Goal: Information Seeking & Learning: Learn about a topic

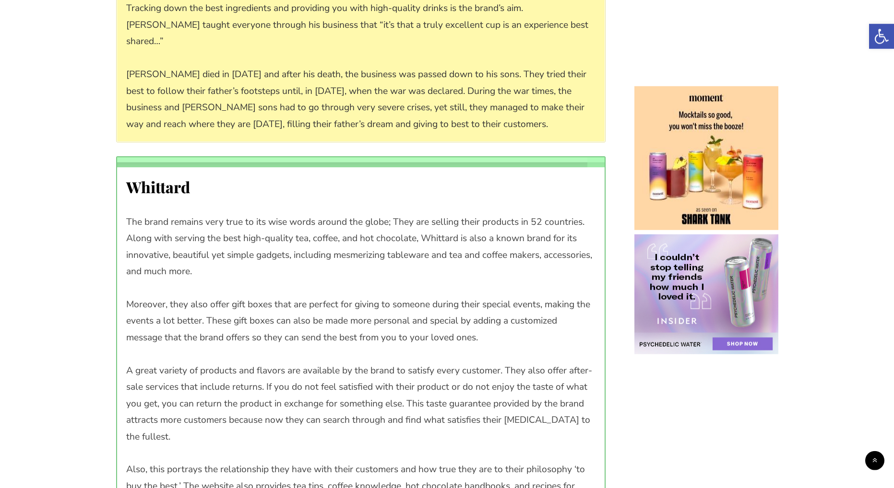
scroll to position [737, 0]
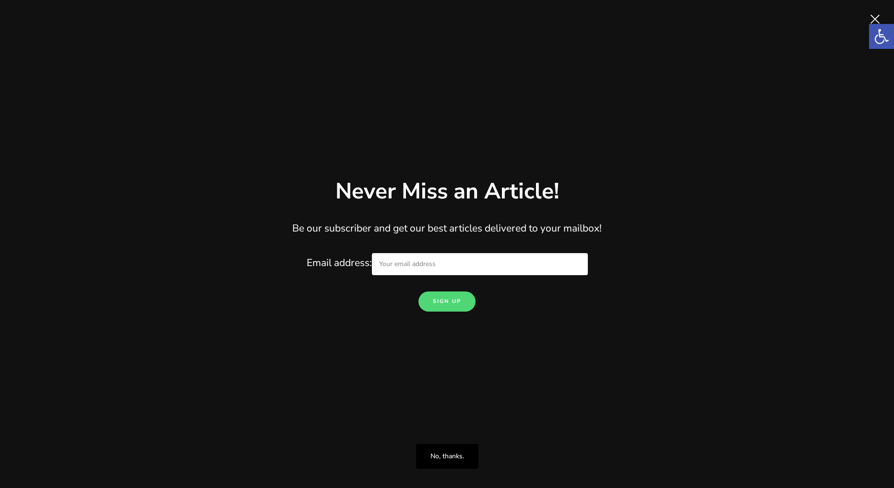
click at [876, 15] on span "Close" at bounding box center [874, 19] width 19 height 19
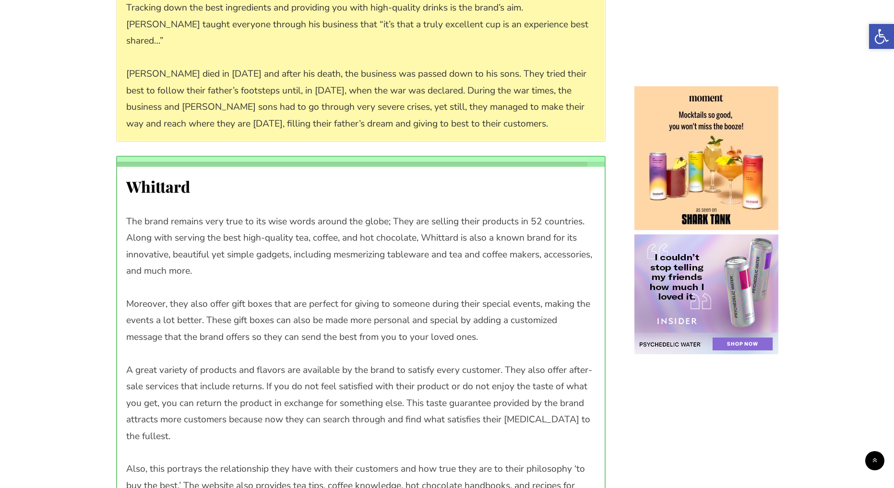
click at [874, 42] on icon "Accessibility Tools" at bounding box center [881, 36] width 15 height 15
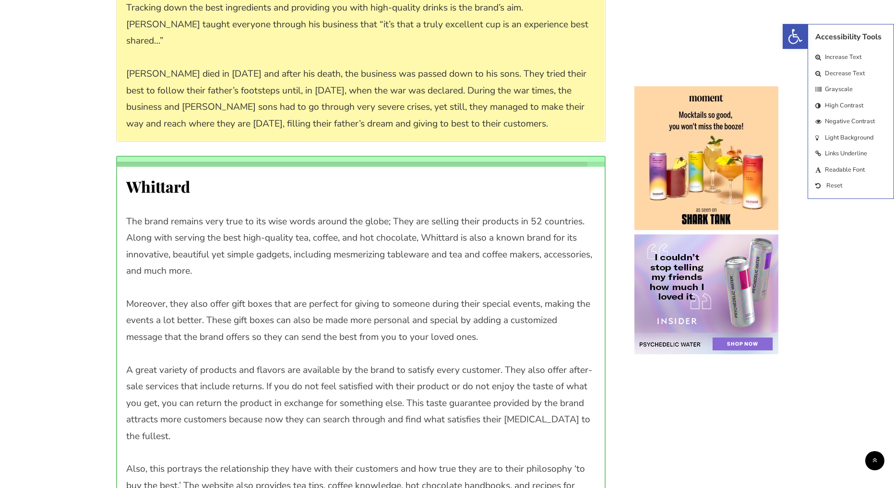
click at [841, 56] on span "Increase Text" at bounding box center [842, 57] width 36 height 9
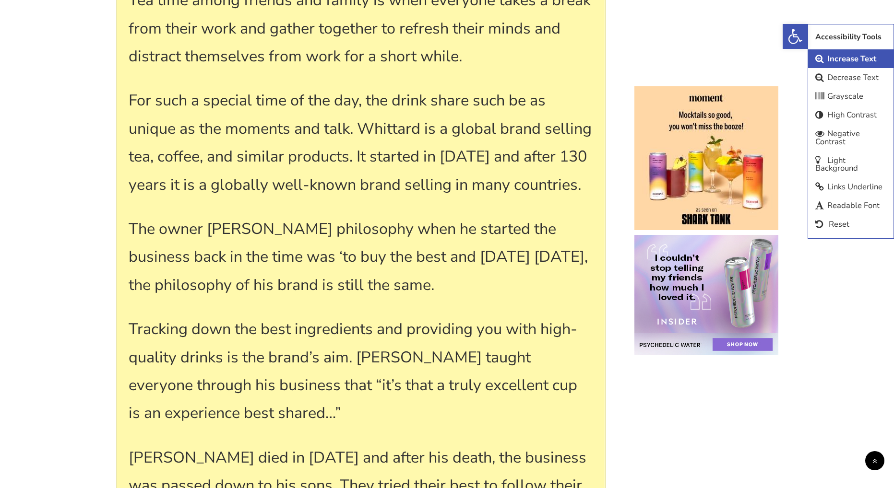
click at [843, 78] on span "Decrease Text" at bounding box center [852, 77] width 51 height 11
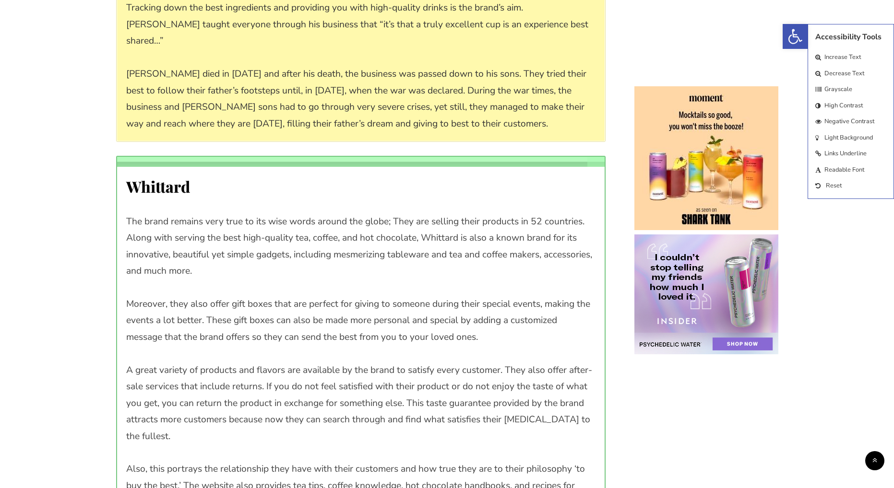
click at [836, 86] on span "Grayscale" at bounding box center [838, 89] width 28 height 9
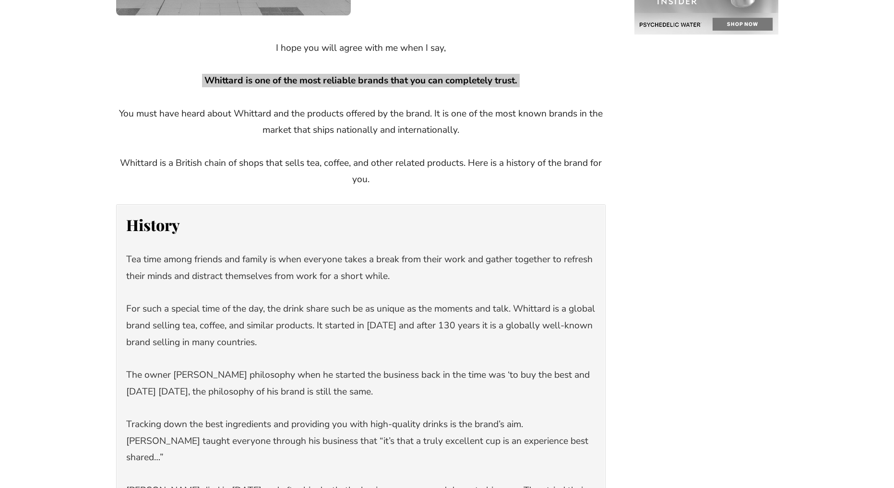
drag, startPoint x: 878, startPoint y: 69, endPoint x: 877, endPoint y: 58, distance: 11.6
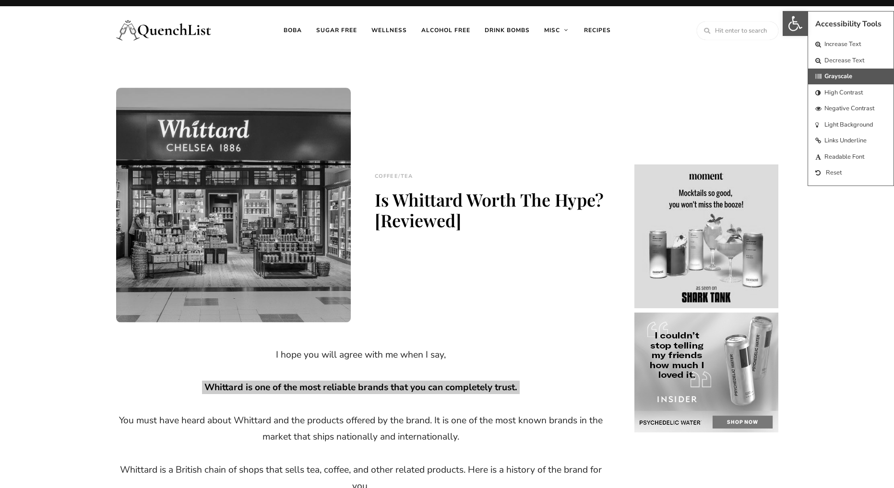
scroll to position [0, 0]
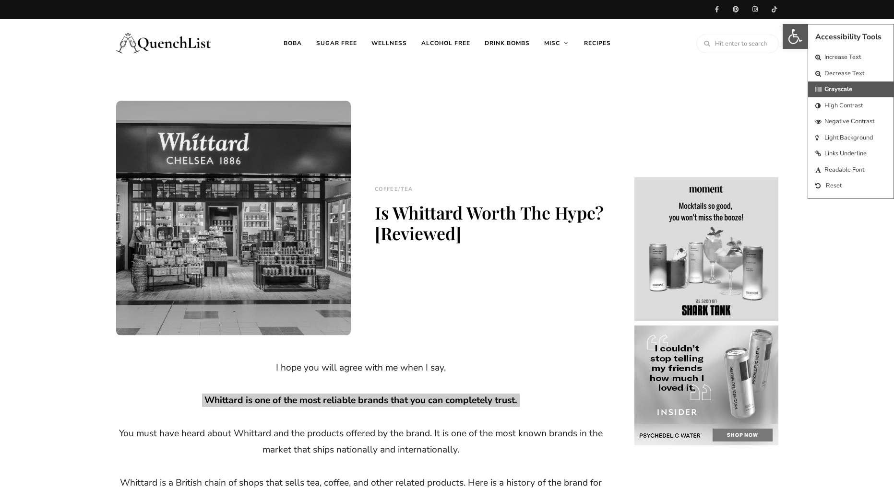
click at [847, 108] on span "High Contrast" at bounding box center [843, 105] width 38 height 9
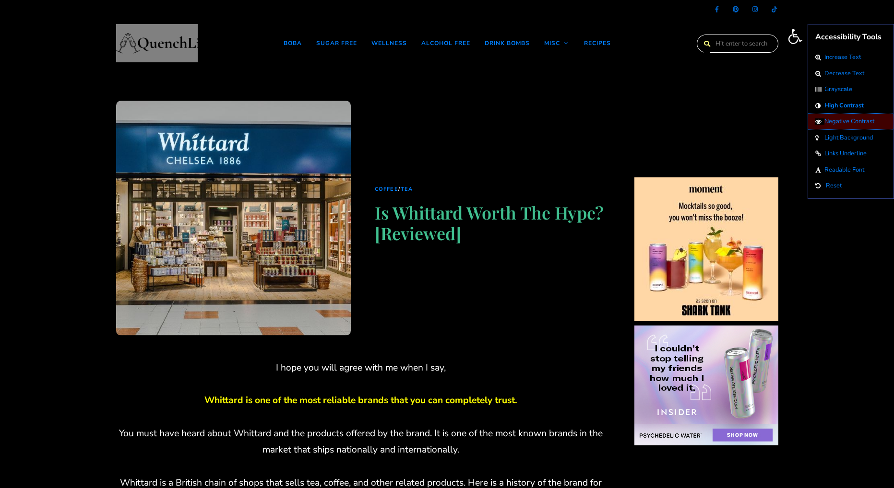
click at [850, 121] on span "Negative Contrast" at bounding box center [849, 121] width 50 height 9
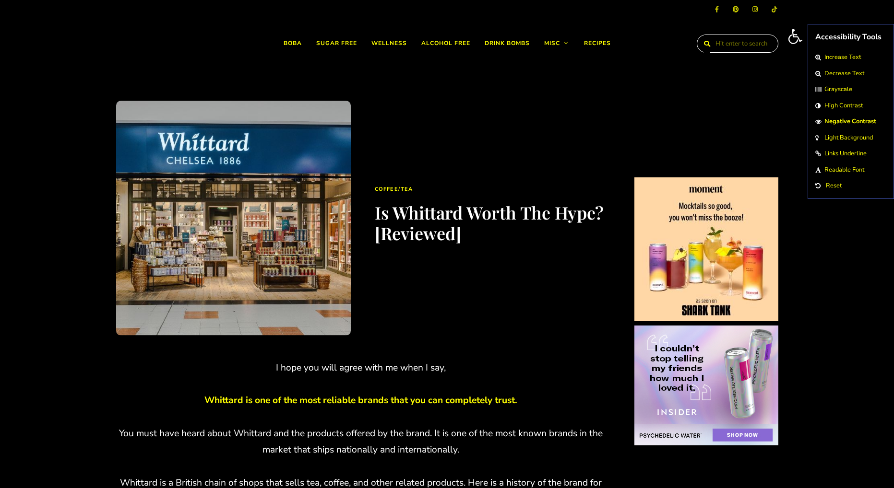
click at [850, 140] on span "Light Background" at bounding box center [848, 137] width 48 height 9
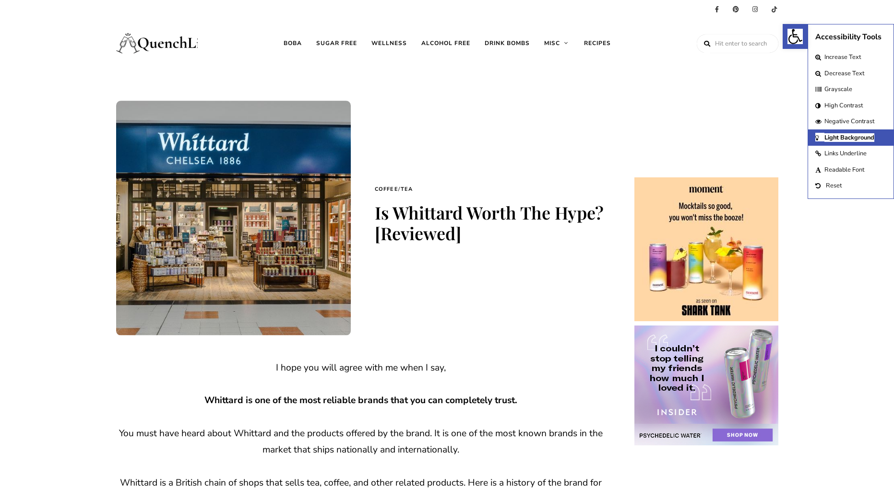
click at [849, 155] on span "Links Underline" at bounding box center [845, 153] width 42 height 9
click at [854, 140] on span "Light Background" at bounding box center [849, 137] width 50 height 9
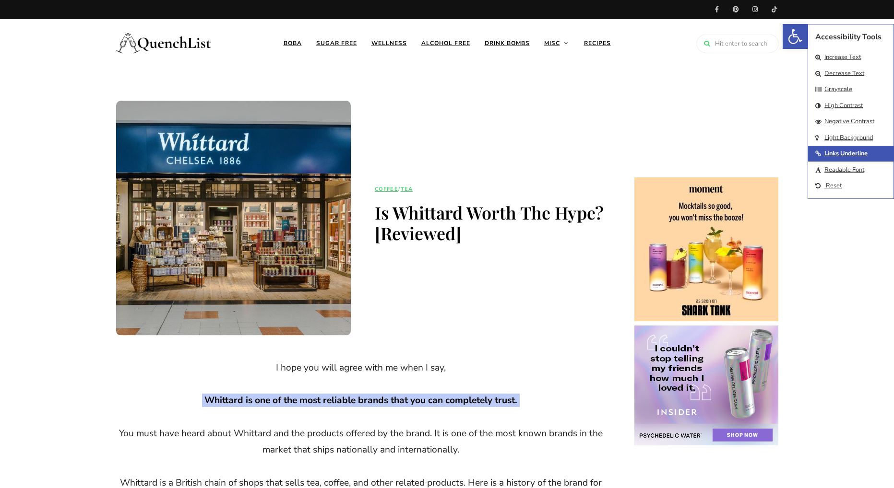
click at [841, 157] on span "Links Underline" at bounding box center [845, 153] width 43 height 9
click at [841, 157] on span "Links Underline" at bounding box center [845, 153] width 42 height 9
click at [841, 157] on span "Links Underline" at bounding box center [845, 153] width 43 height 9
click at [839, 169] on span "Readable Font" at bounding box center [844, 169] width 40 height 9
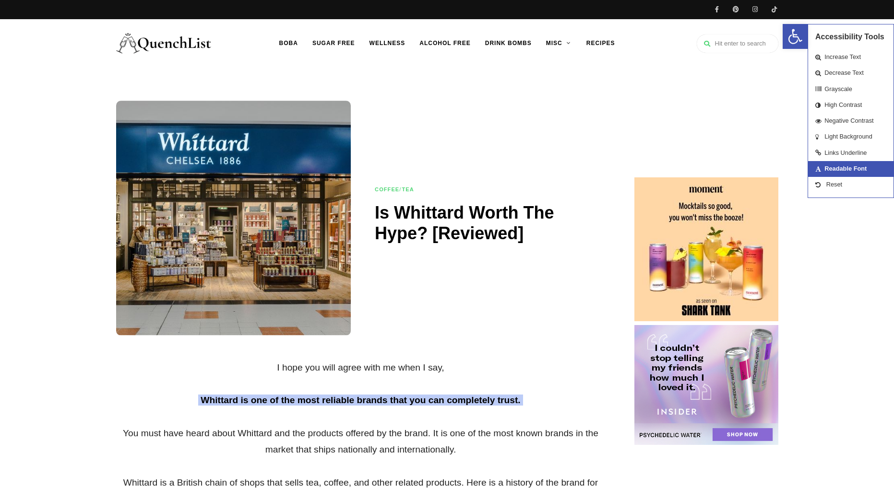
click at [839, 169] on span "Readable Font" at bounding box center [845, 168] width 42 height 7
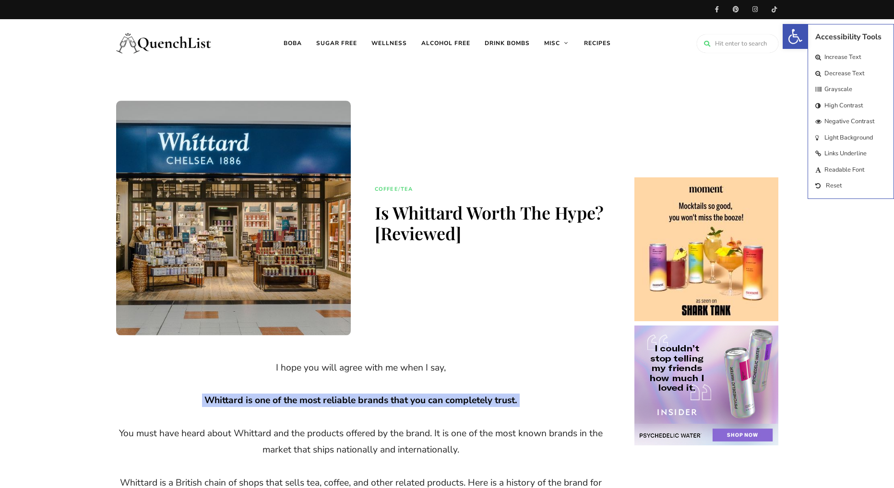
scroll to position [230, 0]
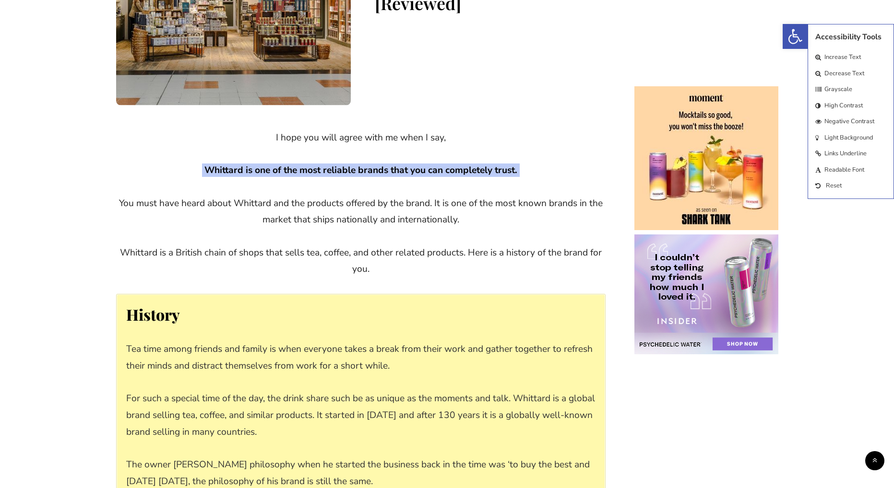
click at [835, 169] on span "Readable Font" at bounding box center [844, 169] width 40 height 9
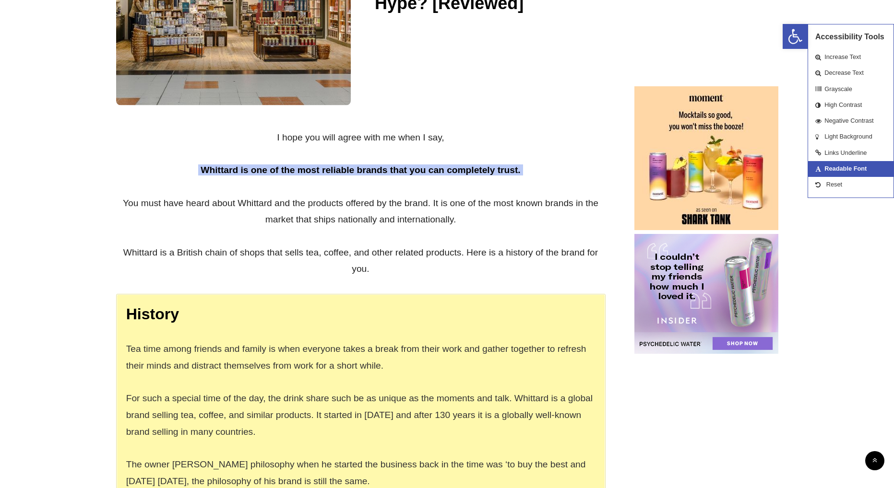
click at [835, 169] on span "Readable Font" at bounding box center [845, 168] width 42 height 7
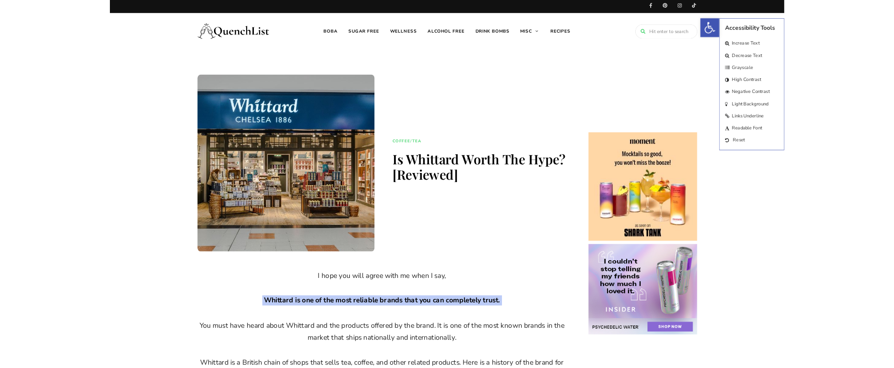
scroll to position [0, 0]
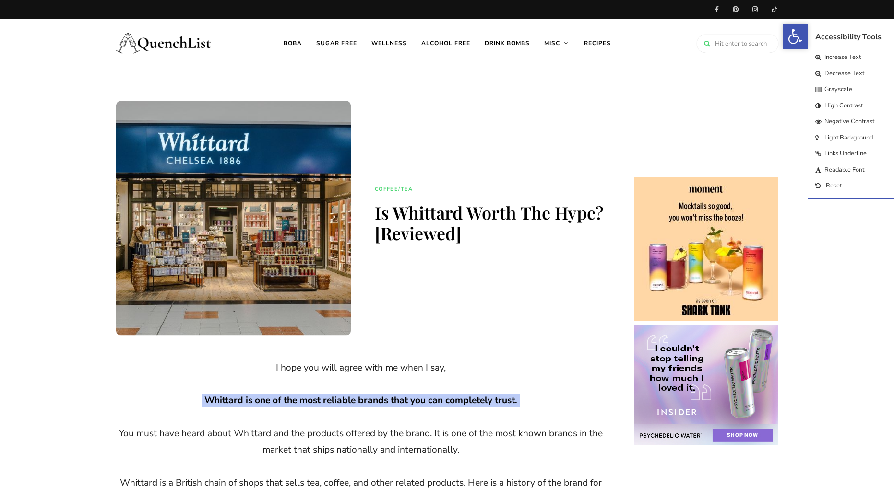
click at [795, 35] on icon at bounding box center [796, 35] width 11 height 13
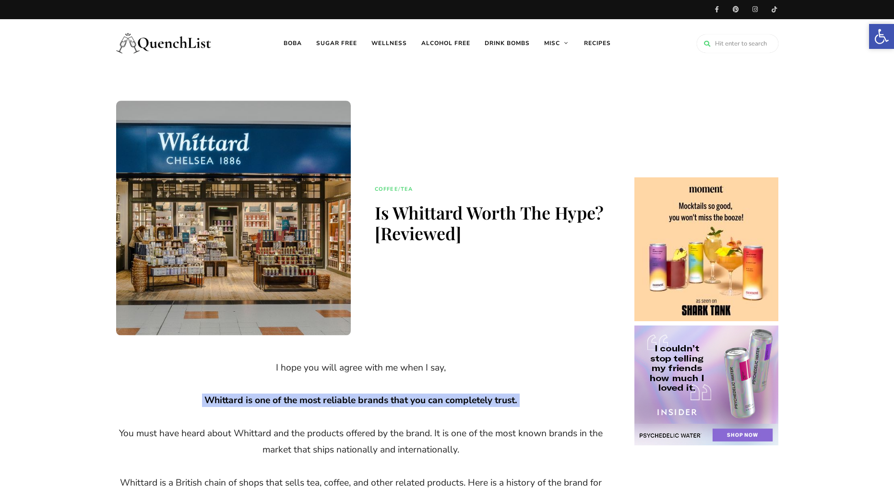
click at [875, 36] on icon "Accessibility Tools" at bounding box center [881, 36] width 15 height 15
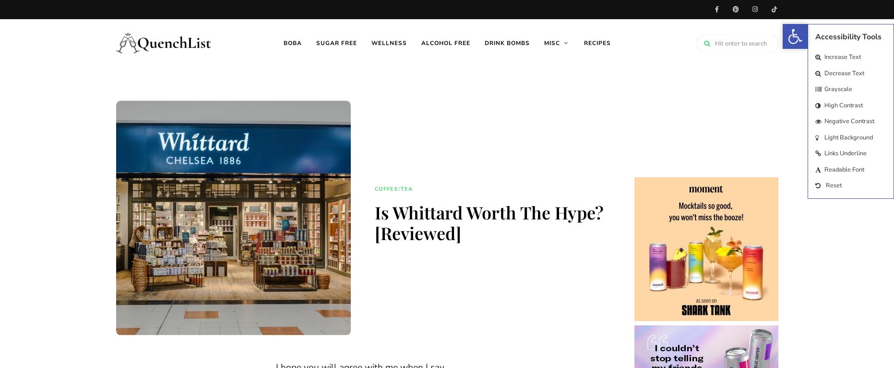
click at [795, 34] on icon "Accessibility Tools" at bounding box center [794, 36] width 15 height 15
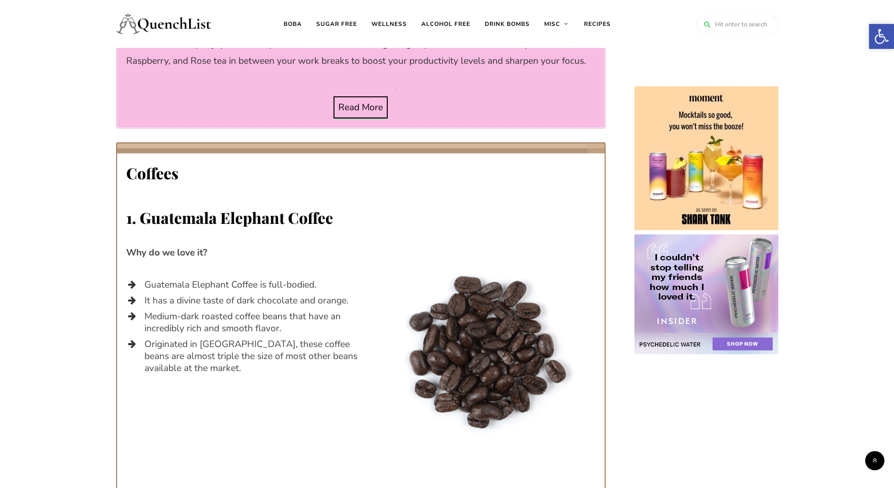
scroll to position [1980, 0]
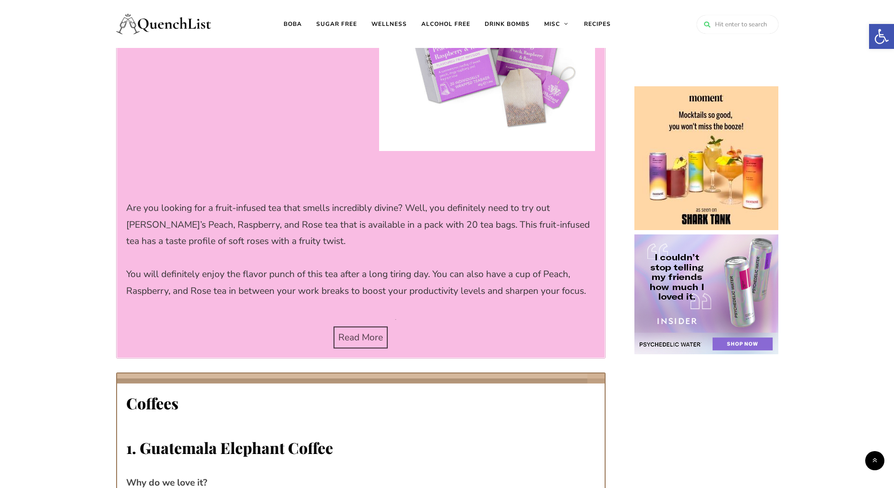
click at [369, 331] on span "Read More" at bounding box center [360, 337] width 45 height 12
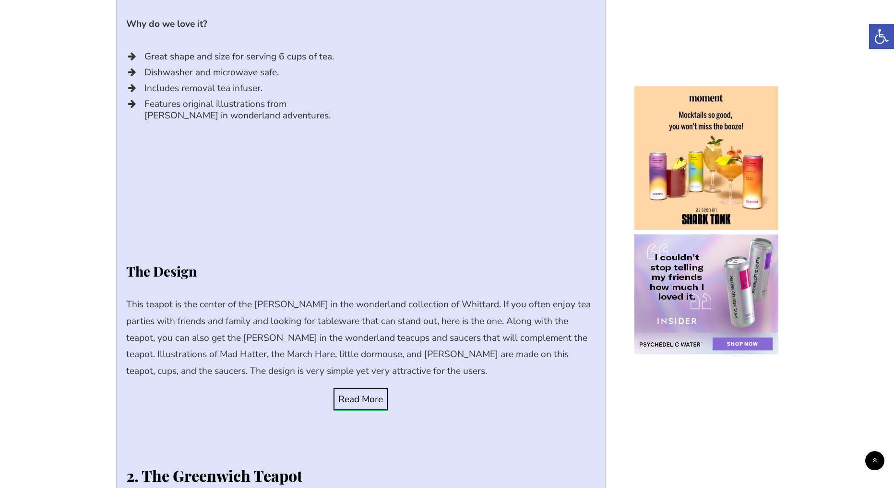
scroll to position [5802, 0]
